Goal: Use online tool/utility: Utilize a website feature to perform a specific function

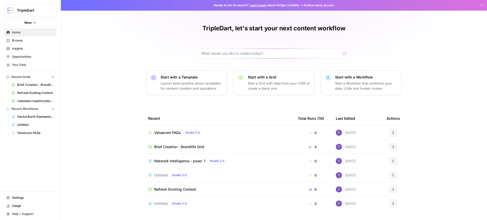
click at [169, 131] on span "Valuecore FAQs" at bounding box center [167, 132] width 27 height 5
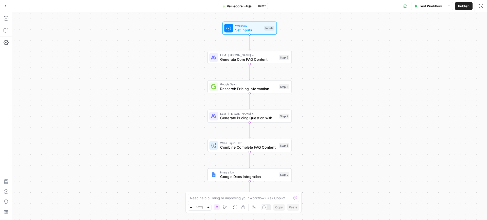
click at [432, 9] on button "Test Workflow" at bounding box center [428, 6] width 34 height 8
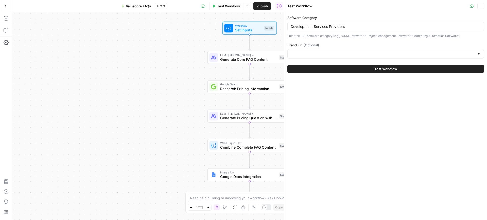
type input "ValueCore"
click at [332, 24] on div "Development Services Providers" at bounding box center [385, 27] width 197 height 10
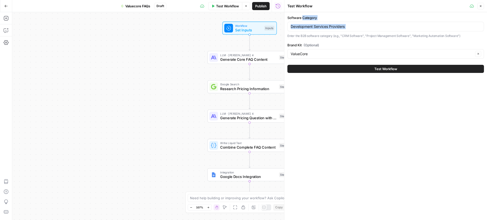
click at [332, 24] on div "Development Services Providers" at bounding box center [385, 27] width 197 height 10
click at [335, 26] on input "Development Services Providers" at bounding box center [386, 26] width 190 height 5
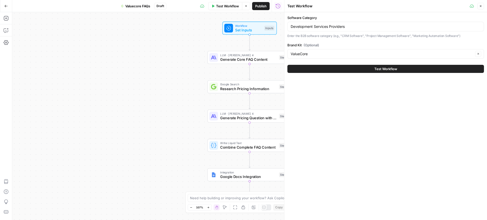
click at [347, 71] on button "Test Workflow" at bounding box center [385, 69] width 197 height 8
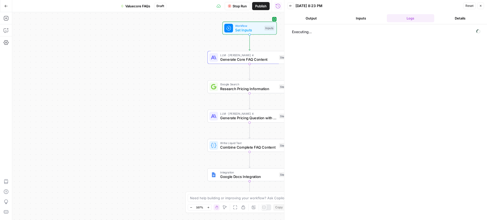
click at [306, 23] on header "Back [DATE] 8:23 PM Reset Close Output Inputs Logs Details" at bounding box center [385, 12] width 203 height 24
click at [307, 20] on button "Output" at bounding box center [311, 18] width 48 height 8
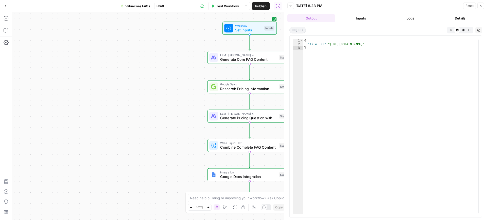
type textarea "**********"
drag, startPoint x: 329, startPoint y: 44, endPoint x: 471, endPoint y: 45, distance: 141.3
click at [471, 45] on div "{ "file_url" : "[URL][DOMAIN_NAME]" }" at bounding box center [390, 130] width 175 height 182
click at [220, 9] on button "Test Workflow" at bounding box center [225, 6] width 34 height 8
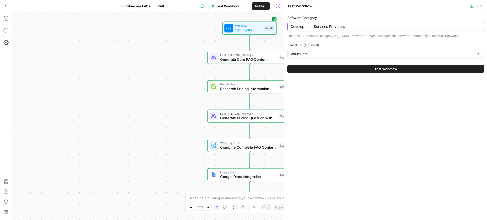
click at [333, 27] on input "Development Services Providers" at bounding box center [386, 26] width 190 height 5
paste input "Payment Software"
type input "Payment Software"
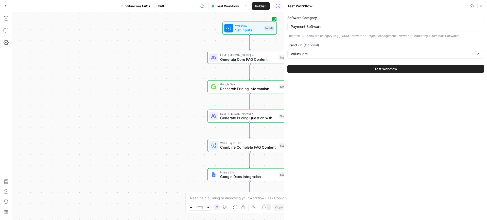
click at [346, 71] on button "Test Workflow" at bounding box center [385, 69] width 197 height 8
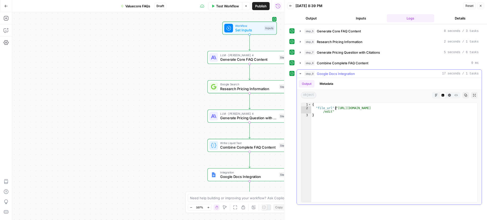
type textarea "**********"
click at [337, 109] on div "{ "file_url" : "[URL][DOMAIN_NAME] /edit" }" at bounding box center [394, 156] width 166 height 107
click at [337, 109] on div "{ "file_url" : "[URL][DOMAIN_NAME] /edit" }" at bounding box center [394, 153] width 166 height 100
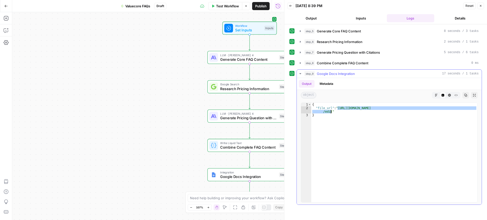
drag, startPoint x: 337, startPoint y: 107, endPoint x: 330, endPoint y: 112, distance: 8.5
click at [330, 112] on div "{ "file_url" : "[URL][DOMAIN_NAME] /edit" }" at bounding box center [394, 156] width 166 height 107
click at [216, 9] on button "Test Workflow" at bounding box center [225, 6] width 34 height 8
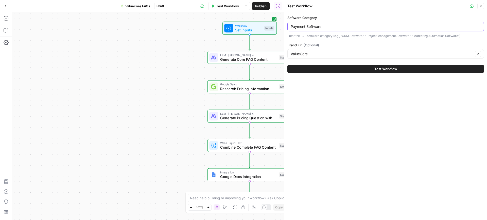
click at [318, 28] on input "Payment Software" at bounding box center [386, 26] width 190 height 5
paste input "Salesforce Consulting Services"
type input "Salesforce Consulting Services"
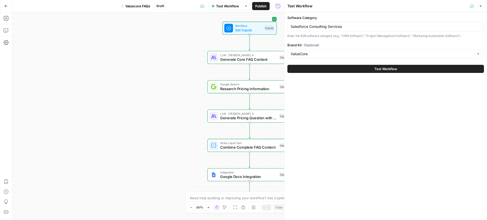
click at [349, 66] on button "Test Workflow" at bounding box center [385, 69] width 197 height 8
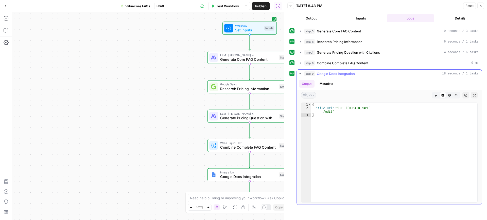
type textarea "**********"
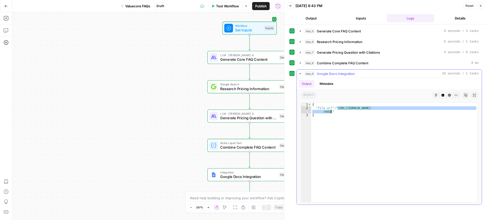
drag, startPoint x: 338, startPoint y: 109, endPoint x: 331, endPoint y: 112, distance: 7.6
click at [331, 112] on div "{ "file_url" : "[URL][DOMAIN_NAME] /edit" }" at bounding box center [394, 156] width 166 height 107
click at [233, 4] on span "Test Workflow" at bounding box center [227, 6] width 23 height 5
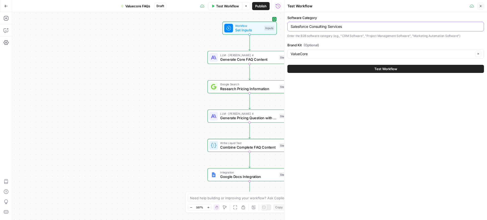
click at [318, 26] on input "Salesforce Consulting Services" at bounding box center [386, 26] width 190 height 5
paste input "Payroll Software"
type input "Payroll Software"
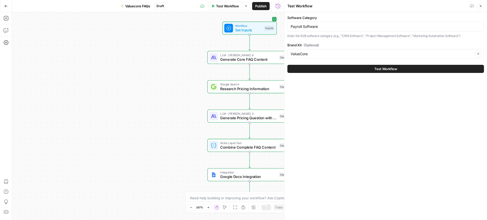
click at [352, 71] on button "Test Workflow" at bounding box center [385, 69] width 197 height 8
click at [336, 65] on button "Test Workflow" at bounding box center [385, 69] width 197 height 8
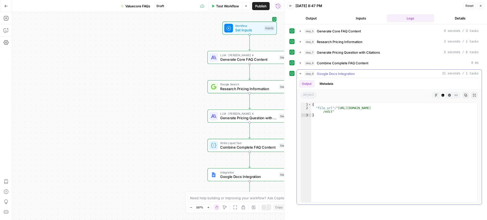
type textarea "**********"
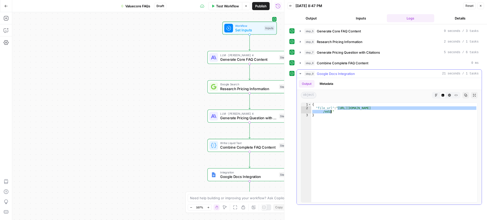
drag, startPoint x: 338, startPoint y: 109, endPoint x: 331, endPoint y: 111, distance: 7.5
click at [331, 111] on div "{ "file_url" : "[URL][DOMAIN_NAME] /edit" }" at bounding box center [394, 156] width 166 height 107
click at [226, 4] on span "Test Workflow" at bounding box center [227, 6] width 23 height 5
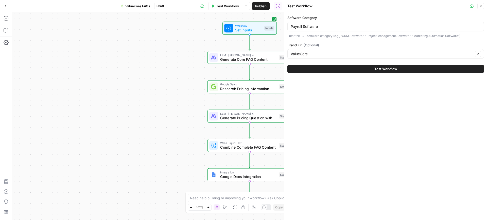
click at [325, 30] on div "Payroll Software" at bounding box center [385, 27] width 197 height 10
click at [311, 27] on input "Payroll Software" at bounding box center [386, 26] width 190 height 5
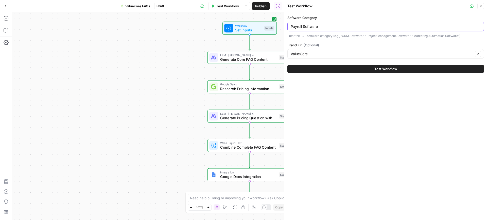
click at [311, 27] on input "Payroll Software" at bounding box center [386, 26] width 190 height 5
paste input "Infrastructure As A Service (IaaS) Providers"
type input "Infrastructure As A Service (IaaS) Providers"
click at [362, 73] on div "Test Workflow" at bounding box center [385, 69] width 197 height 14
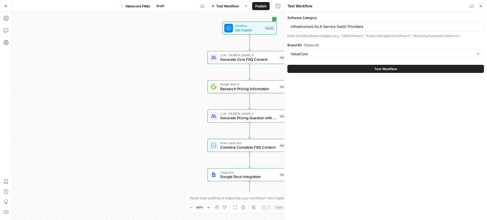
click at [358, 69] on button "Test Workflow" at bounding box center [385, 69] width 197 height 8
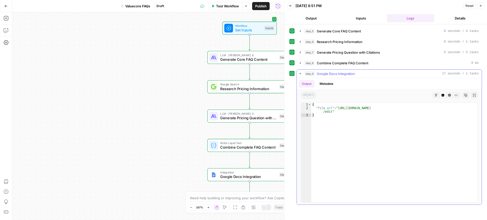
type textarea "**********"
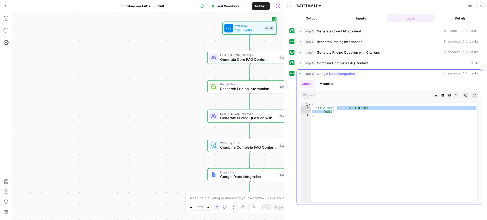
drag, startPoint x: 338, startPoint y: 110, endPoint x: 330, endPoint y: 112, distance: 8.3
click at [330, 112] on div "{ "file_url" : "[URL][DOMAIN_NAME] /edit" }" at bounding box center [394, 156] width 166 height 107
click at [222, 10] on div "Test Workflow Options Publish Run History" at bounding box center [225, 6] width 118 height 12
click at [222, 8] on span "Test Workflow" at bounding box center [227, 6] width 23 height 5
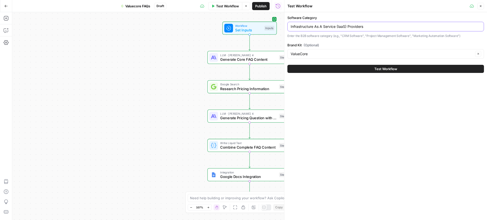
click at [334, 29] on input "Infrastructure As A Service (IaaS) Providers" at bounding box center [386, 26] width 190 height 5
paste input "AI Sales Assistant Software"
type input "AI Sales Assistant Software"
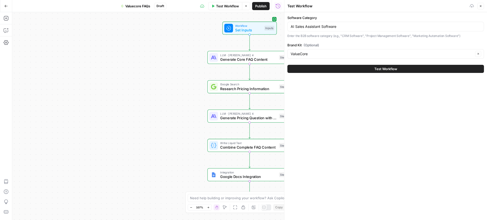
click at [353, 69] on button "Test Workflow" at bounding box center [385, 69] width 197 height 8
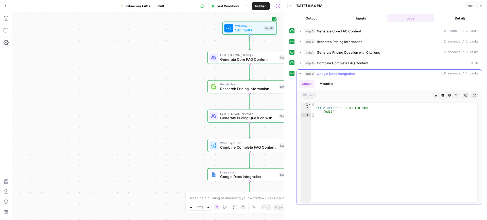
type textarea "**********"
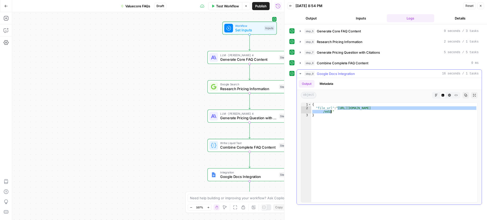
drag, startPoint x: 338, startPoint y: 109, endPoint x: 331, endPoint y: 113, distance: 8.2
click at [331, 113] on div "{ "file_url" : "[URL][DOMAIN_NAME] /edit" }" at bounding box center [394, 156] width 166 height 107
